Goal: Task Accomplishment & Management: Use online tool/utility

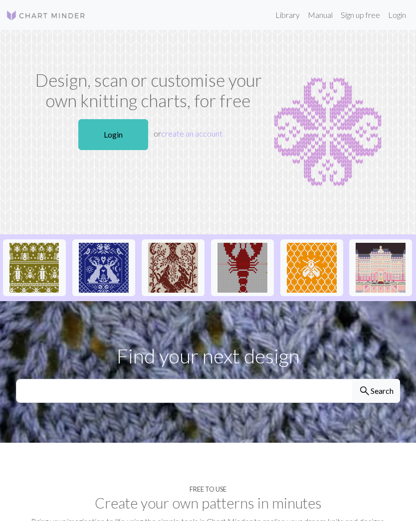
click at [108, 130] on link "Login" at bounding box center [113, 134] width 70 height 31
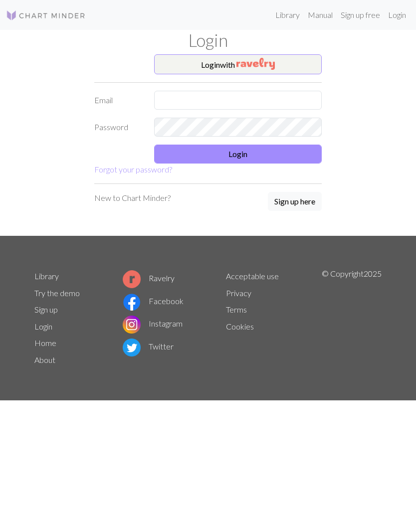
click at [302, 61] on button "Login with" at bounding box center [238, 64] width 168 height 20
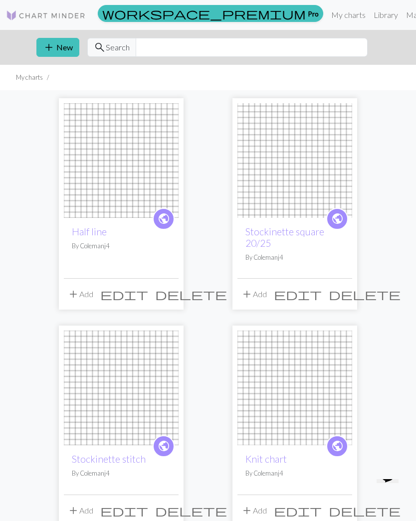
click at [58, 47] on button "add New" at bounding box center [57, 47] width 43 height 19
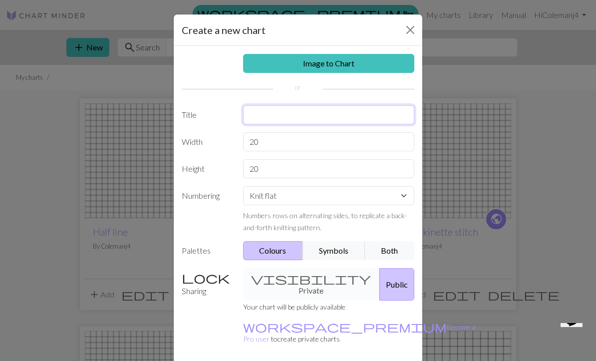
click at [348, 109] on input "text" at bounding box center [329, 114] width 172 height 19
type input "Pillow stockinette square"
click at [307, 140] on input "20" at bounding box center [329, 141] width 172 height 19
click at [266, 166] on input "20" at bounding box center [329, 168] width 172 height 19
type input "2"
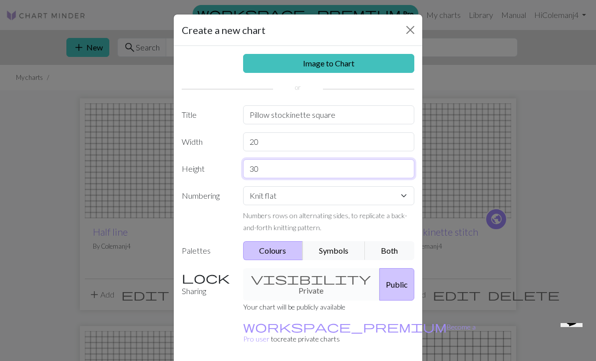
type input "30"
click at [359, 112] on input "Pillow stockinette square" at bounding box center [329, 114] width 172 height 19
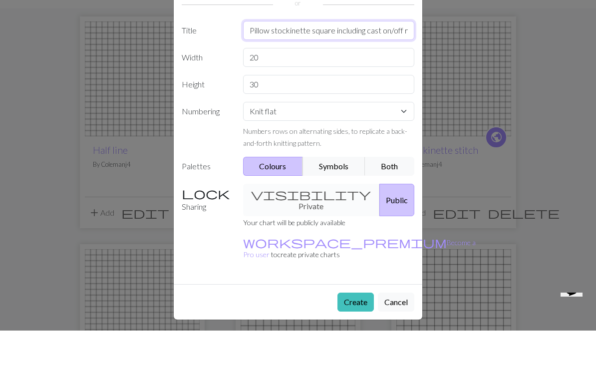
scroll to position [34, 0]
type input "Pillow stockinette square including cast on/off rows"
click at [356, 344] on button "Create" at bounding box center [355, 353] width 36 height 19
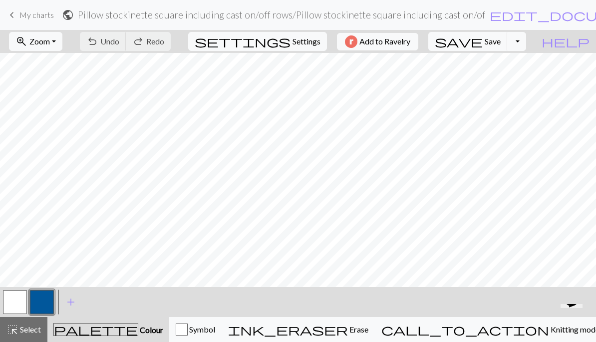
click at [416, 40] on span "Save" at bounding box center [492, 40] width 16 height 9
click at [416, 48] on button "save Save Save" at bounding box center [467, 41] width 79 height 19
click at [15, 19] on span "keyboard_arrow_left" at bounding box center [12, 15] width 12 height 14
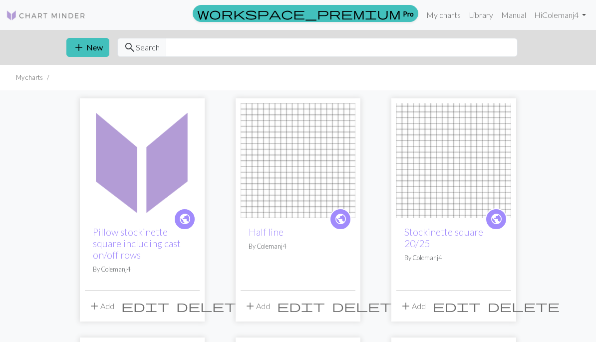
click at [95, 50] on button "add New" at bounding box center [87, 47] width 43 height 19
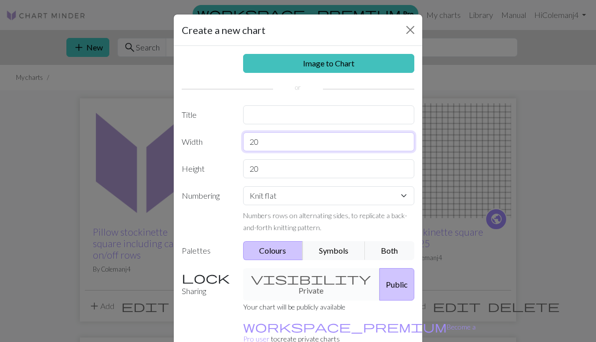
click at [343, 142] on input "20" at bounding box center [329, 141] width 172 height 19
click at [354, 167] on input "20" at bounding box center [329, 168] width 172 height 19
type input "2"
type input "30"
click at [347, 110] on input "text" at bounding box center [329, 114] width 172 height 19
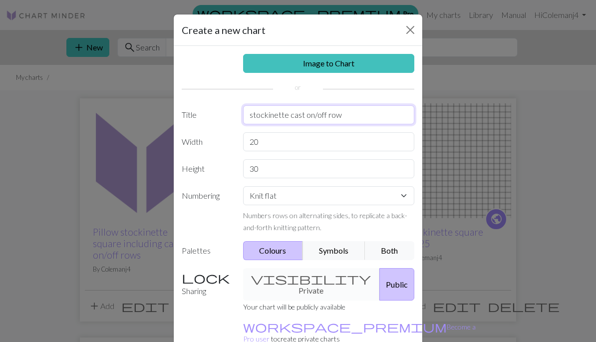
type input "stockinette cast on/off rows"
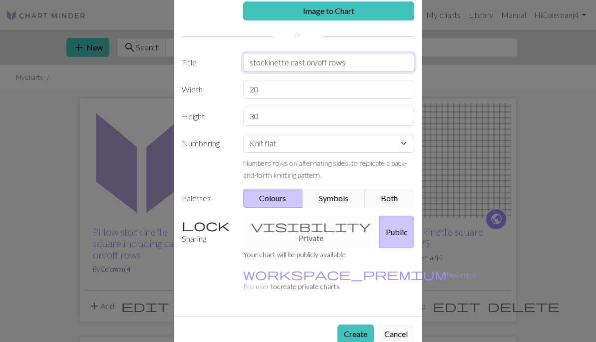
scroll to position [52, 0]
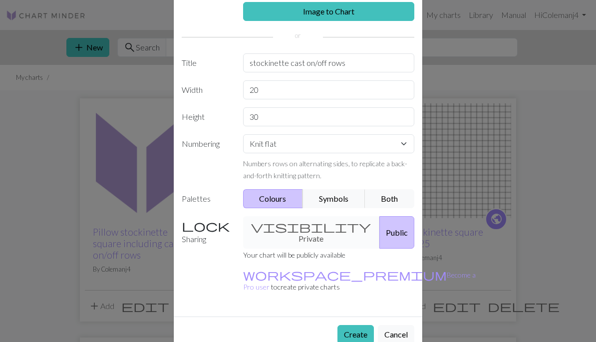
click at [580, 263] on div "Create a new chart Image to Chart Title stockinette cast on/off rows Width 20 H…" at bounding box center [298, 171] width 596 height 342
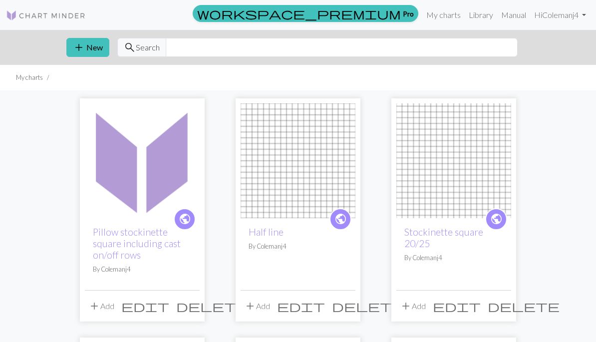
click at [97, 55] on button "add New" at bounding box center [87, 47] width 43 height 19
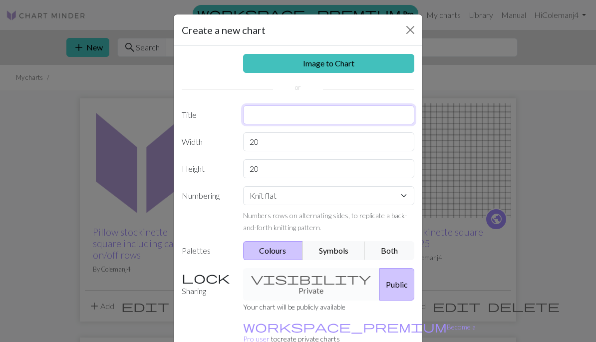
click at [346, 123] on input "text" at bounding box center [329, 114] width 172 height 19
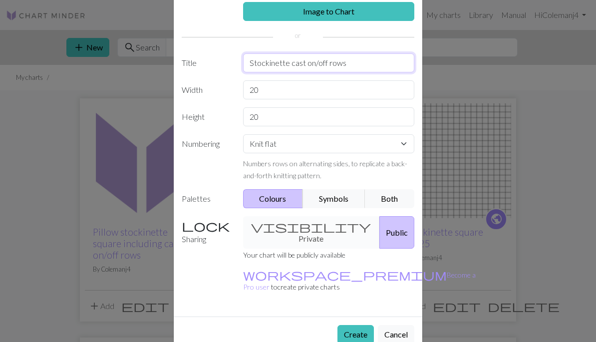
type input "Stockinette cast on/off rows"
click at [356, 325] on button "Create" at bounding box center [355, 334] width 36 height 19
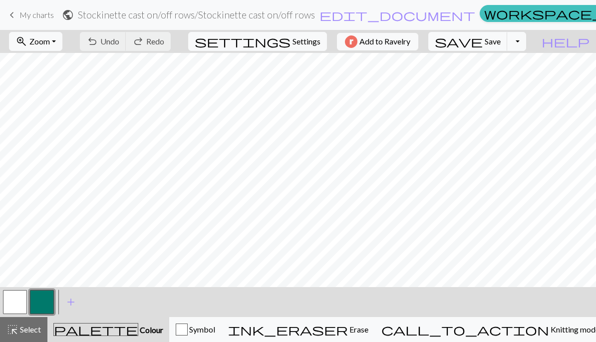
click at [311, 38] on span "Settings" at bounding box center [306, 41] width 28 height 12
select select "aran"
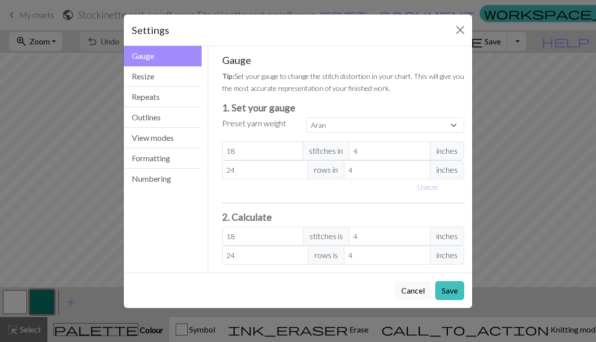
click at [135, 77] on button "Resize" at bounding box center [163, 76] width 78 height 20
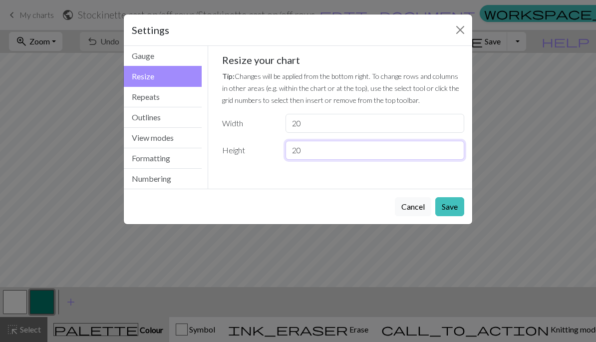
click at [361, 156] on input "20" at bounding box center [374, 150] width 179 height 19
type input "2"
type input "30"
click at [461, 205] on button "Save" at bounding box center [449, 206] width 29 height 19
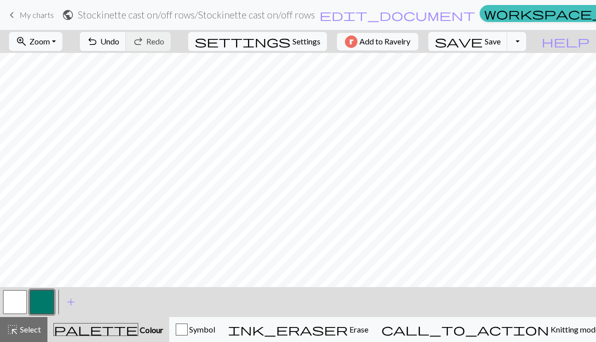
click at [304, 48] on button "settings Settings" at bounding box center [257, 41] width 139 height 19
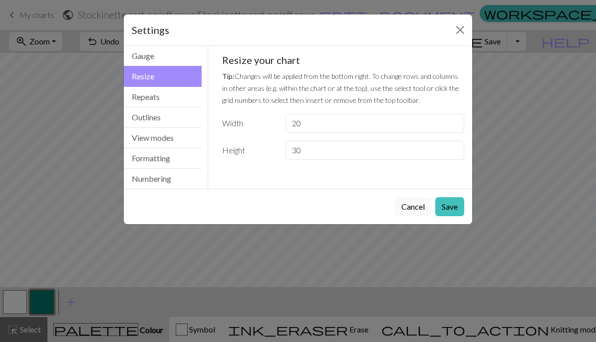
click at [172, 96] on button "Repeats" at bounding box center [163, 97] width 78 height 20
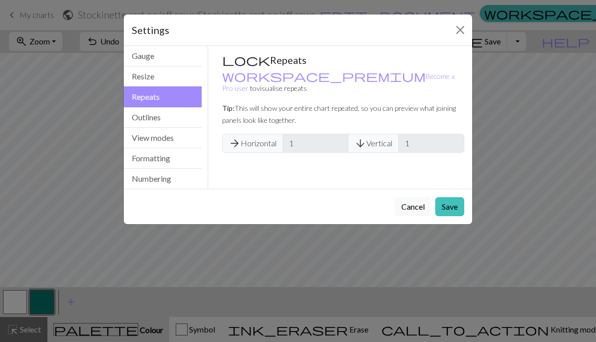
click at [174, 125] on button "Outlines" at bounding box center [163, 117] width 78 height 20
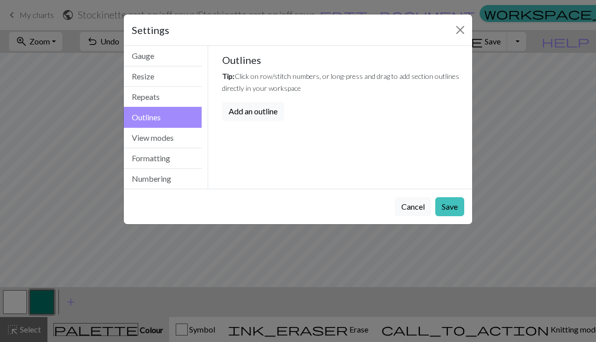
click at [178, 184] on button "Numbering" at bounding box center [163, 179] width 78 height 20
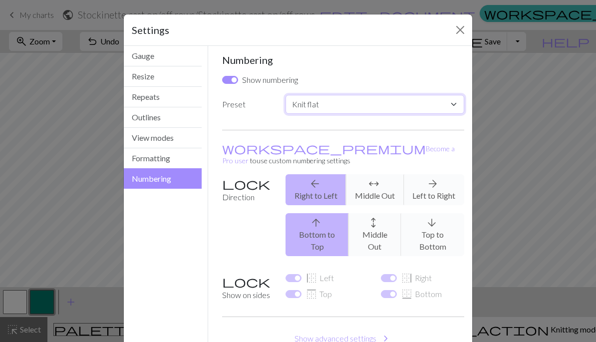
click at [461, 104] on select "Custom Knit flat Knit in the round Lace knitting Cross stitch" at bounding box center [374, 104] width 179 height 19
select select "round"
checkbox input "false"
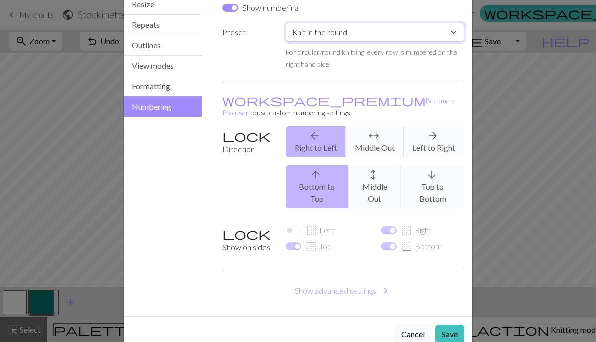
scroll to position [71, 0]
click at [450, 325] on button "Save" at bounding box center [449, 334] width 29 height 19
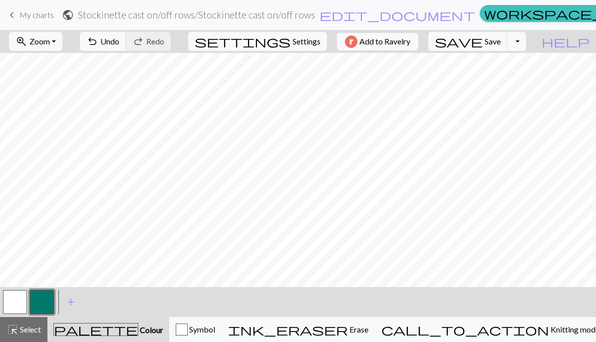
click at [306, 45] on span "Settings" at bounding box center [306, 41] width 28 height 12
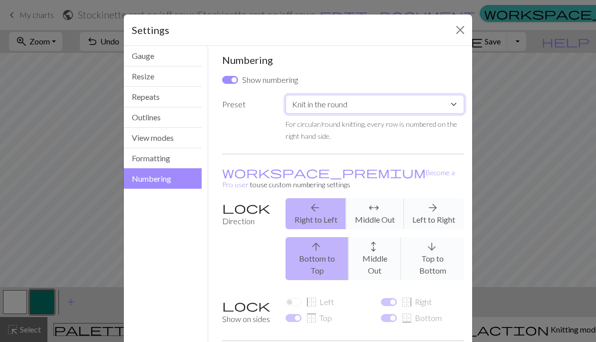
click at [457, 100] on select "Custom Knit flat Knit in the round Lace knitting Cross stitch" at bounding box center [374, 104] width 179 height 19
select select "lace"
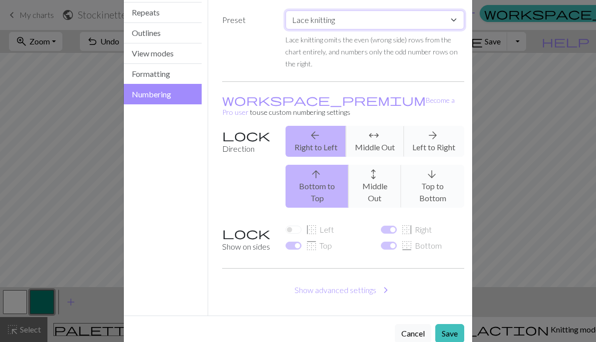
scroll to position [83, 0]
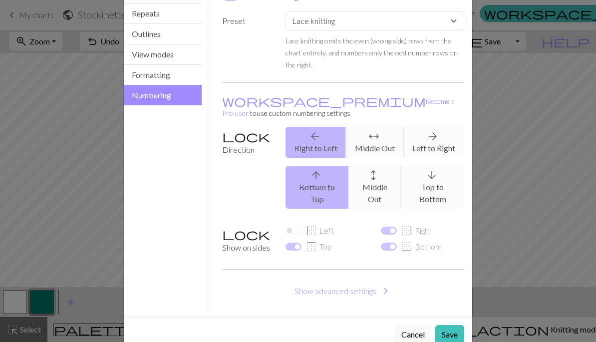
click at [451, 325] on button "Save" at bounding box center [449, 334] width 29 height 19
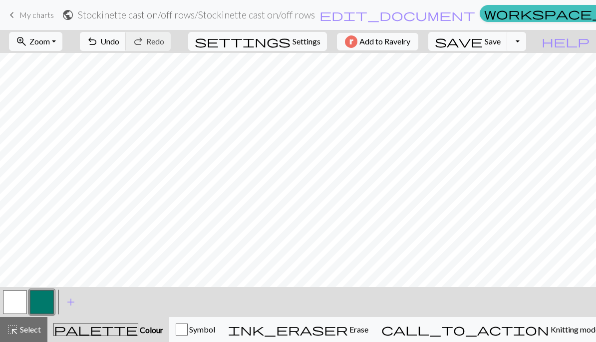
click at [304, 43] on span "Settings" at bounding box center [306, 41] width 28 height 12
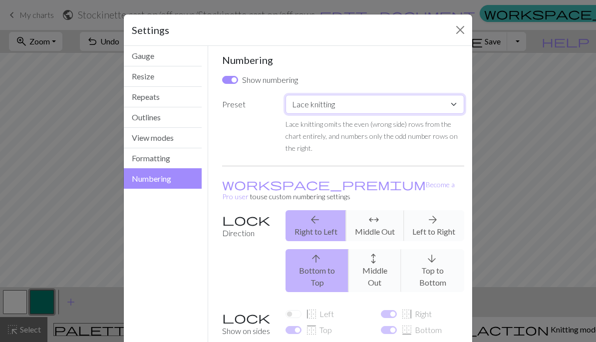
click at [439, 110] on select "Custom Knit flat Knit in the round Lace knitting Cross stitch" at bounding box center [374, 104] width 179 height 19
select select "crossstitch"
checkbox input "true"
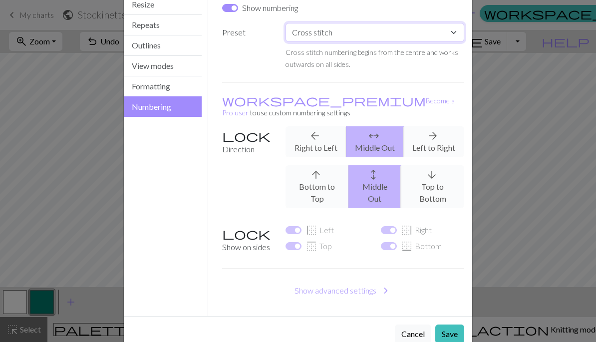
scroll to position [71, 0]
click at [452, 325] on button "Save" at bounding box center [449, 334] width 29 height 19
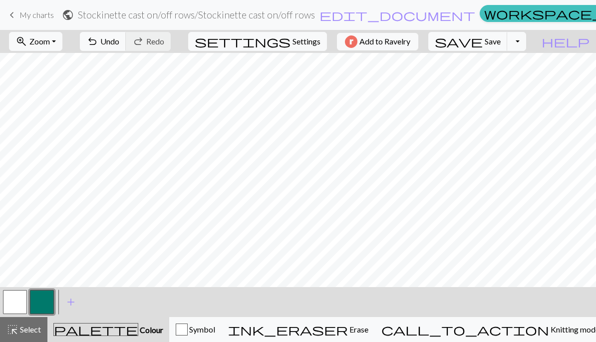
click at [119, 45] on span "Undo" at bounding box center [109, 40] width 19 height 9
click at [311, 41] on span "Settings" at bounding box center [306, 41] width 28 height 12
select select "crossstitch"
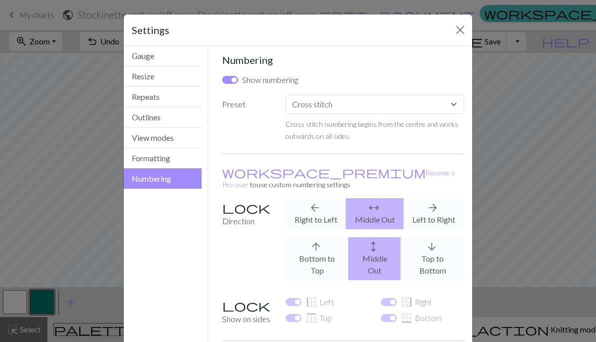
click at [182, 82] on button "Resize" at bounding box center [163, 76] width 78 height 20
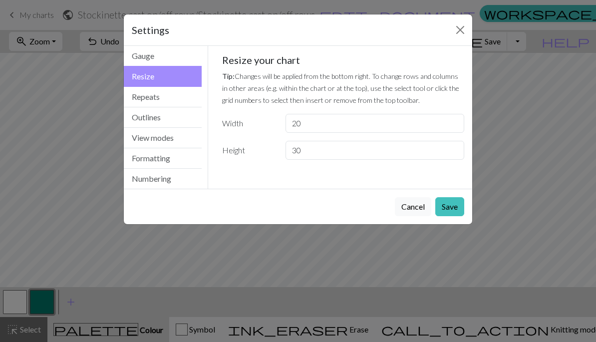
click at [453, 201] on button "Save" at bounding box center [449, 206] width 29 height 19
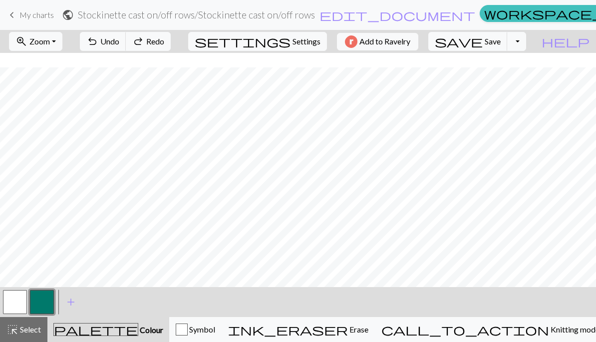
scroll to position [0, 0]
click at [305, 42] on span "Settings" at bounding box center [306, 41] width 28 height 12
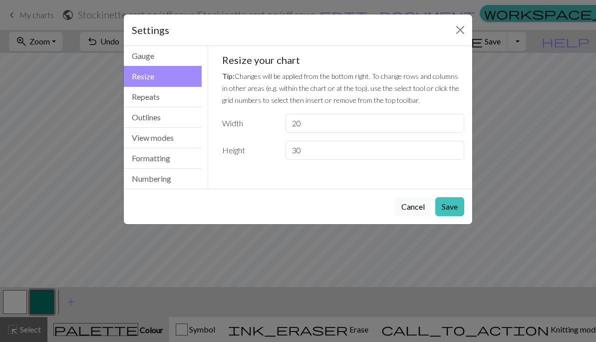
click at [181, 185] on button "Numbering" at bounding box center [163, 179] width 78 height 20
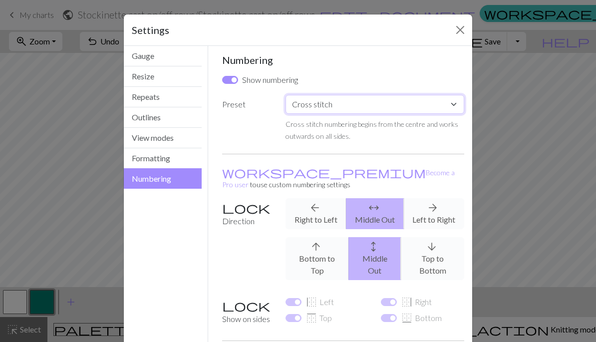
click at [436, 111] on select "Custom Knit flat Knit in the round Lace knitting Cross stitch" at bounding box center [374, 104] width 179 height 19
select select "flat"
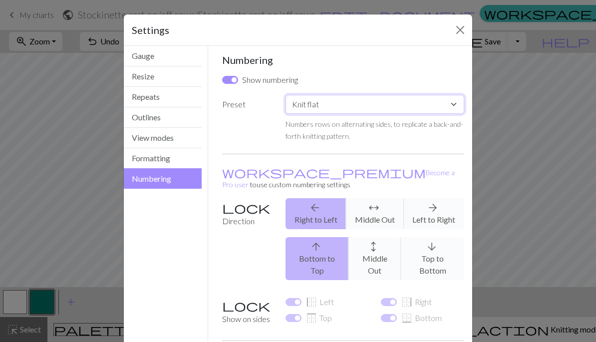
click at [443, 107] on select "Custom Knit flat Knit in the round Lace knitting Cross stitch" at bounding box center [374, 104] width 179 height 19
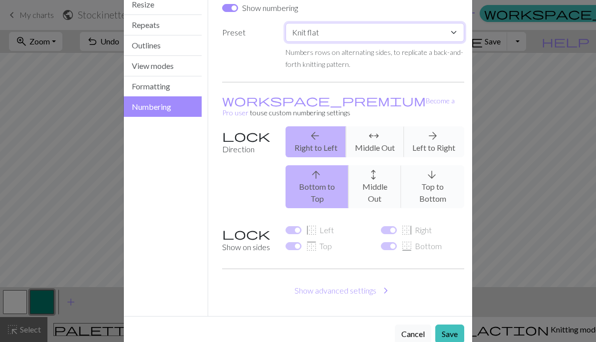
scroll to position [71, 0]
click at [449, 325] on button "Save" at bounding box center [449, 334] width 29 height 19
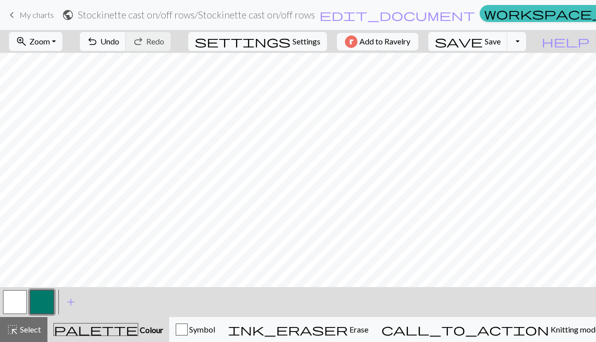
click at [306, 47] on span "Settings" at bounding box center [306, 41] width 28 height 12
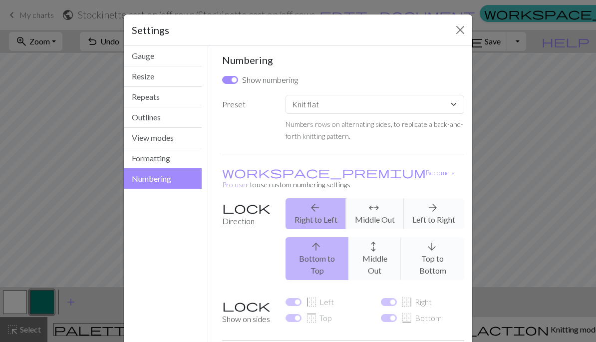
click at [390, 243] on div "arrow_upward Bottom to Top arrows_outward Middle Out arrow_downward Top to Bott…" at bounding box center [374, 258] width 191 height 43
click at [372, 237] on div "arrow_upward Bottom to Top arrows_outward Middle Out arrow_downward Top to Bott…" at bounding box center [374, 258] width 191 height 43
click at [381, 237] on div "arrow_upward Bottom to Top arrows_outward Middle Out arrow_downward Top to Bott…" at bounding box center [374, 258] width 191 height 43
click at [376, 206] on div "arrow_back Right to Left arrows_outward Middle Out arrow_forward Left to Right" at bounding box center [374, 213] width 191 height 31
click at [178, 159] on button "Formatting" at bounding box center [163, 158] width 78 height 20
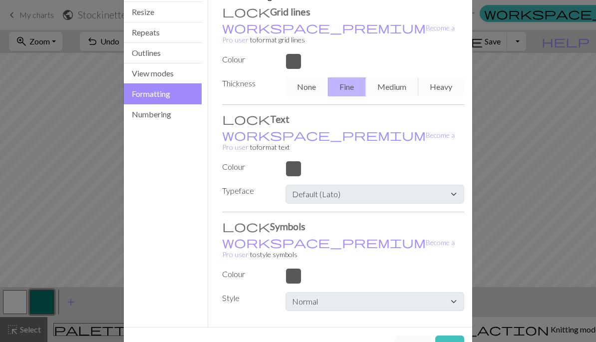
scroll to position [63, 0]
click at [189, 73] on button "View modes" at bounding box center [163, 74] width 78 height 20
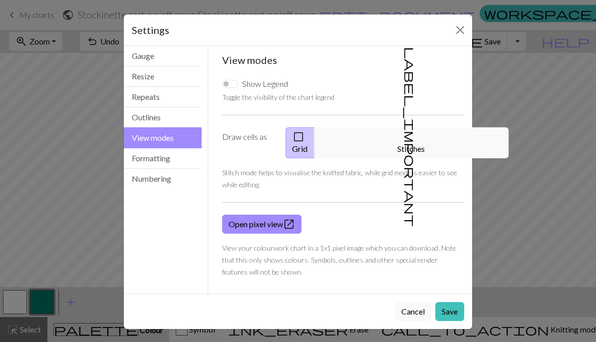
click at [182, 118] on button "Outlines" at bounding box center [163, 117] width 78 height 20
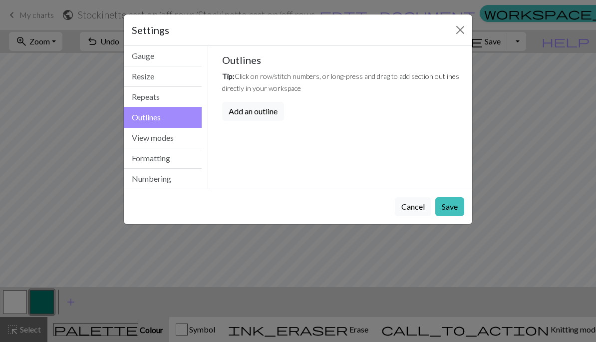
click at [184, 98] on button "Repeats" at bounding box center [163, 97] width 78 height 20
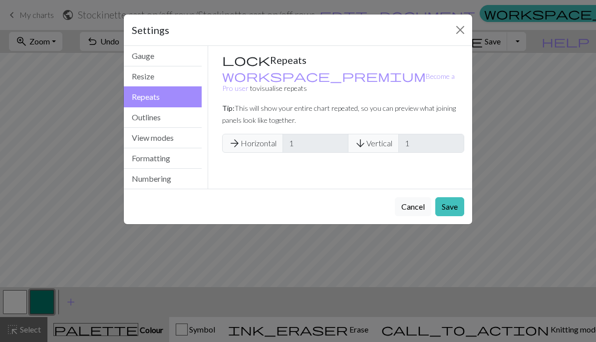
click at [183, 84] on button "Resize" at bounding box center [163, 76] width 78 height 20
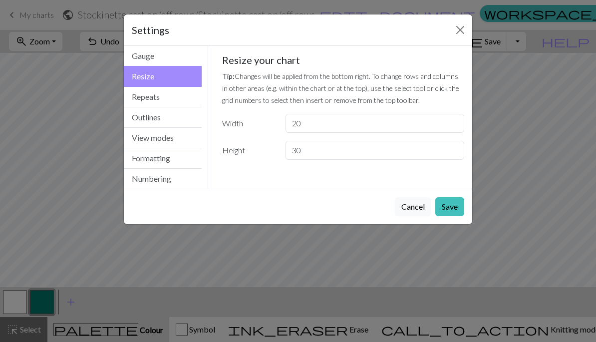
click at [178, 61] on button "Gauge" at bounding box center [163, 56] width 78 height 20
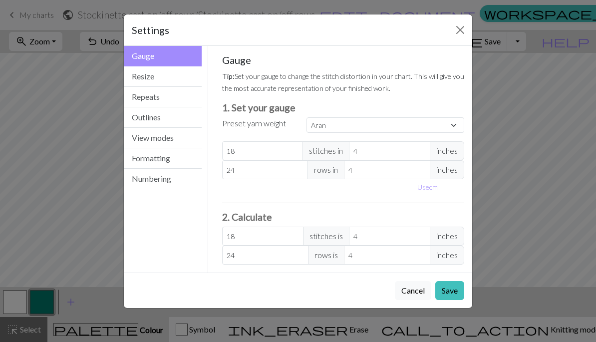
click at [184, 177] on button "Numbering" at bounding box center [163, 179] width 78 height 20
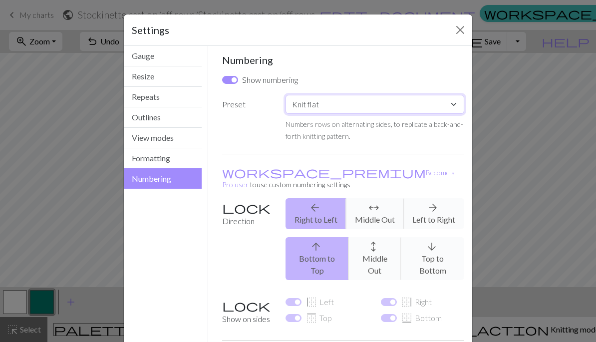
click at [438, 106] on select "Custom Knit flat Knit in the round Lace knitting Cross stitch" at bounding box center [374, 104] width 179 height 19
select select "round"
checkbox input "false"
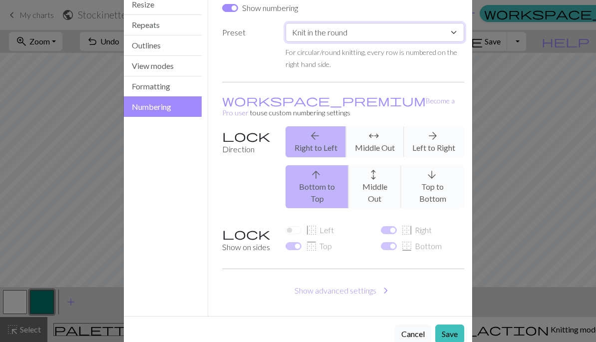
scroll to position [71, 0]
click at [450, 325] on button "Save" at bounding box center [449, 334] width 29 height 19
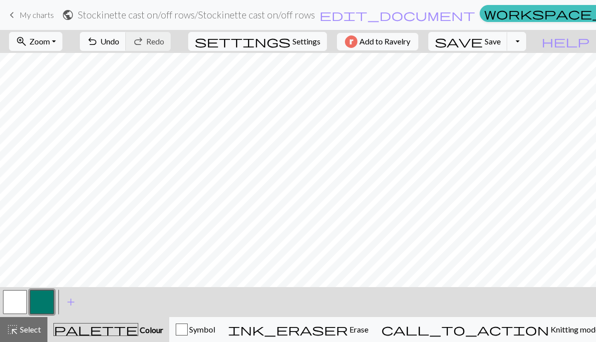
click at [311, 38] on span "Settings" at bounding box center [306, 41] width 28 height 12
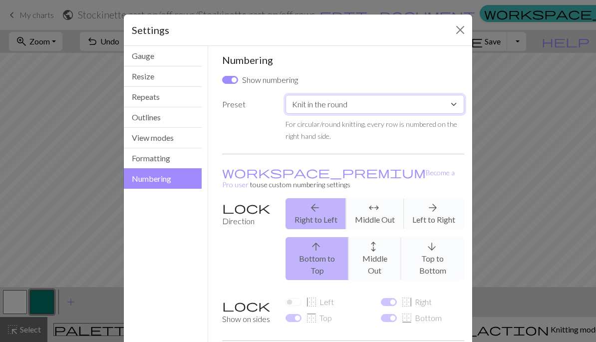
click at [421, 107] on select "Custom Knit flat Knit in the round Lace knitting Cross stitch" at bounding box center [374, 104] width 179 height 19
select select "flat"
checkbox input "true"
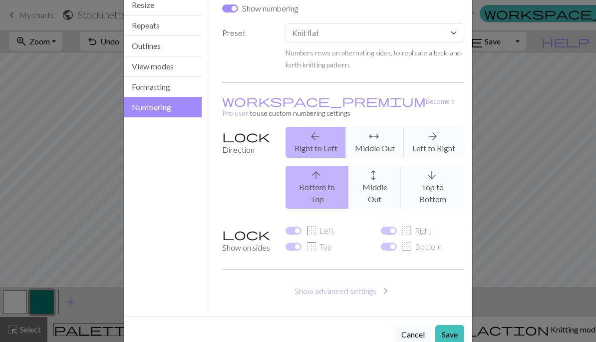
click at [447, 325] on button "Save" at bounding box center [449, 334] width 29 height 19
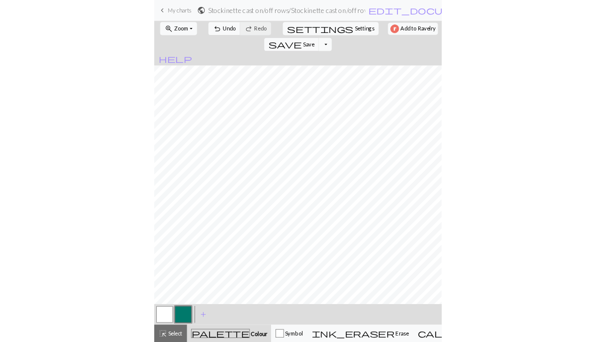
scroll to position [0, 0]
